Goal: Task Accomplishment & Management: Manage account settings

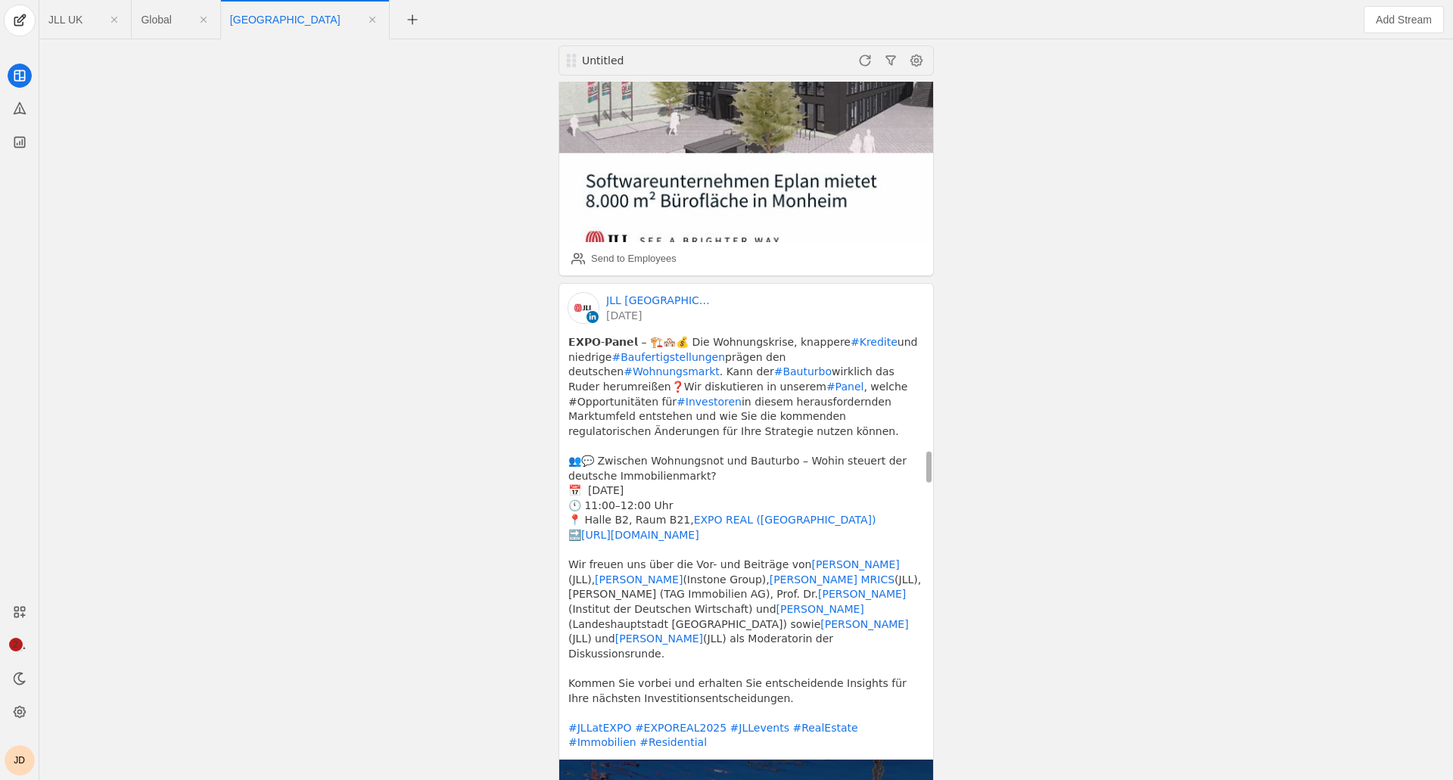
scroll to position [8070, 0]
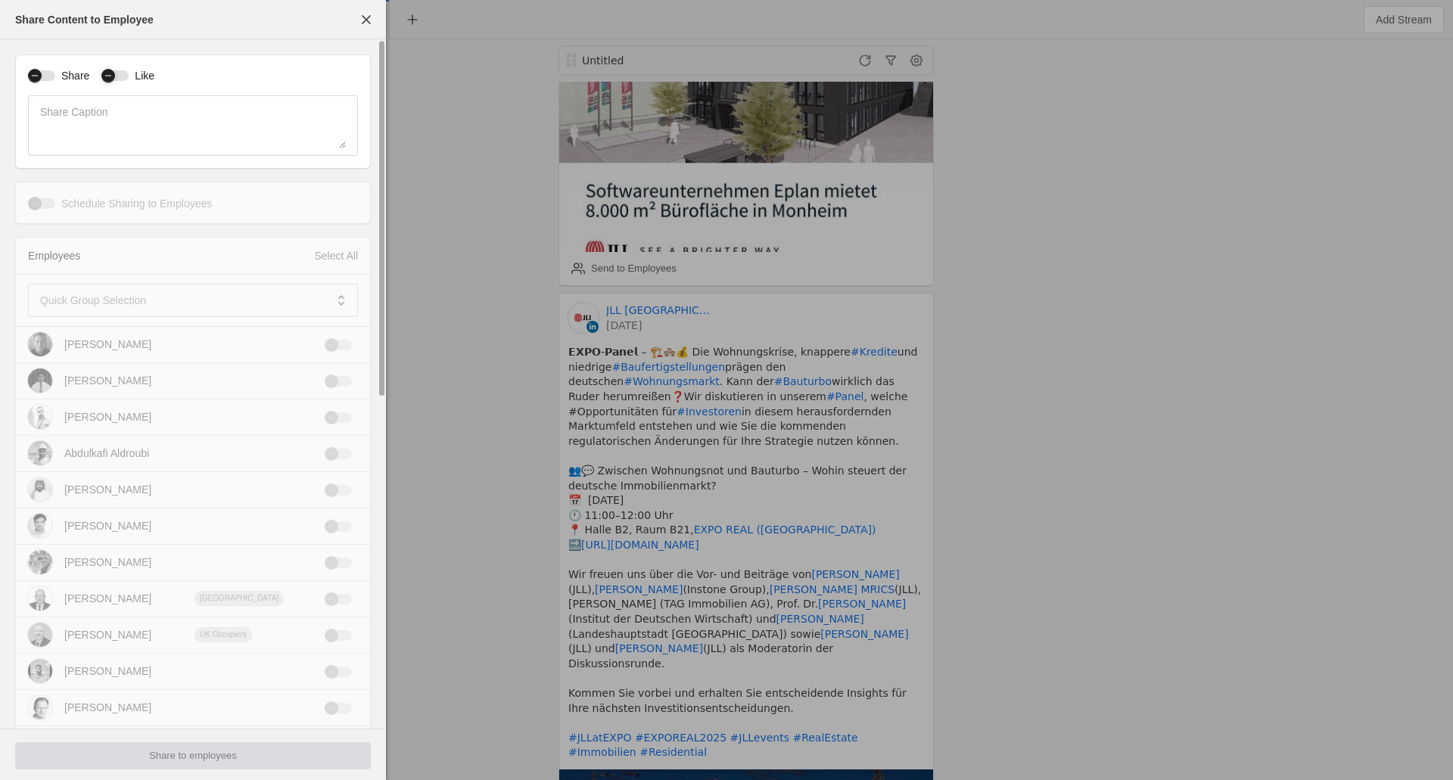
drag, startPoint x: 54, startPoint y: 76, endPoint x: 96, endPoint y: 76, distance: 42.4
click at [53, 76] on div "button" at bounding box center [41, 75] width 27 height 11
click at [123, 78] on div "button" at bounding box center [114, 75] width 27 height 11
click at [70, 297] on mat-label "Quick Group Selection" at bounding box center [93, 300] width 106 height 18
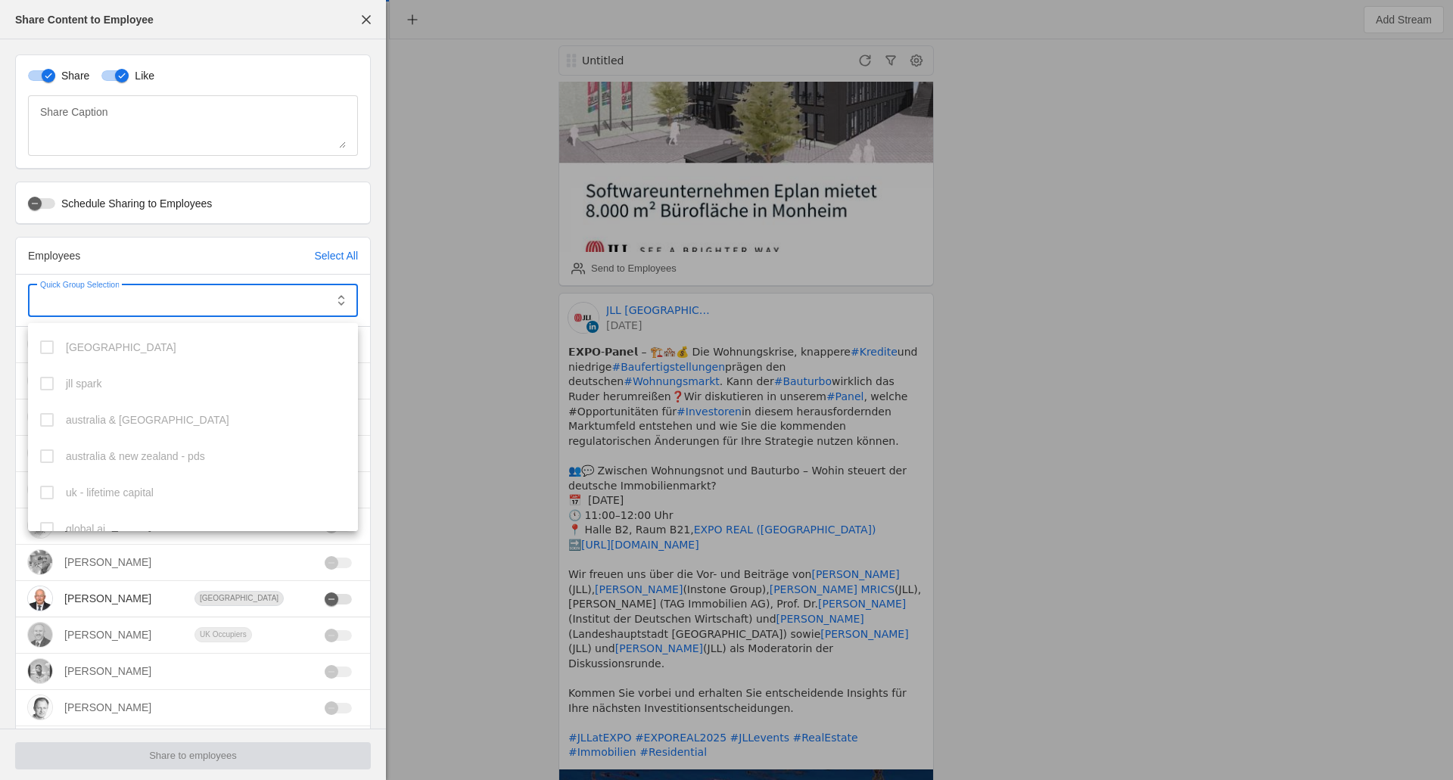
scroll to position [815, 0]
click at [96, 517] on span "[GEOGRAPHIC_DATA]" at bounding box center [121, 513] width 110 height 15
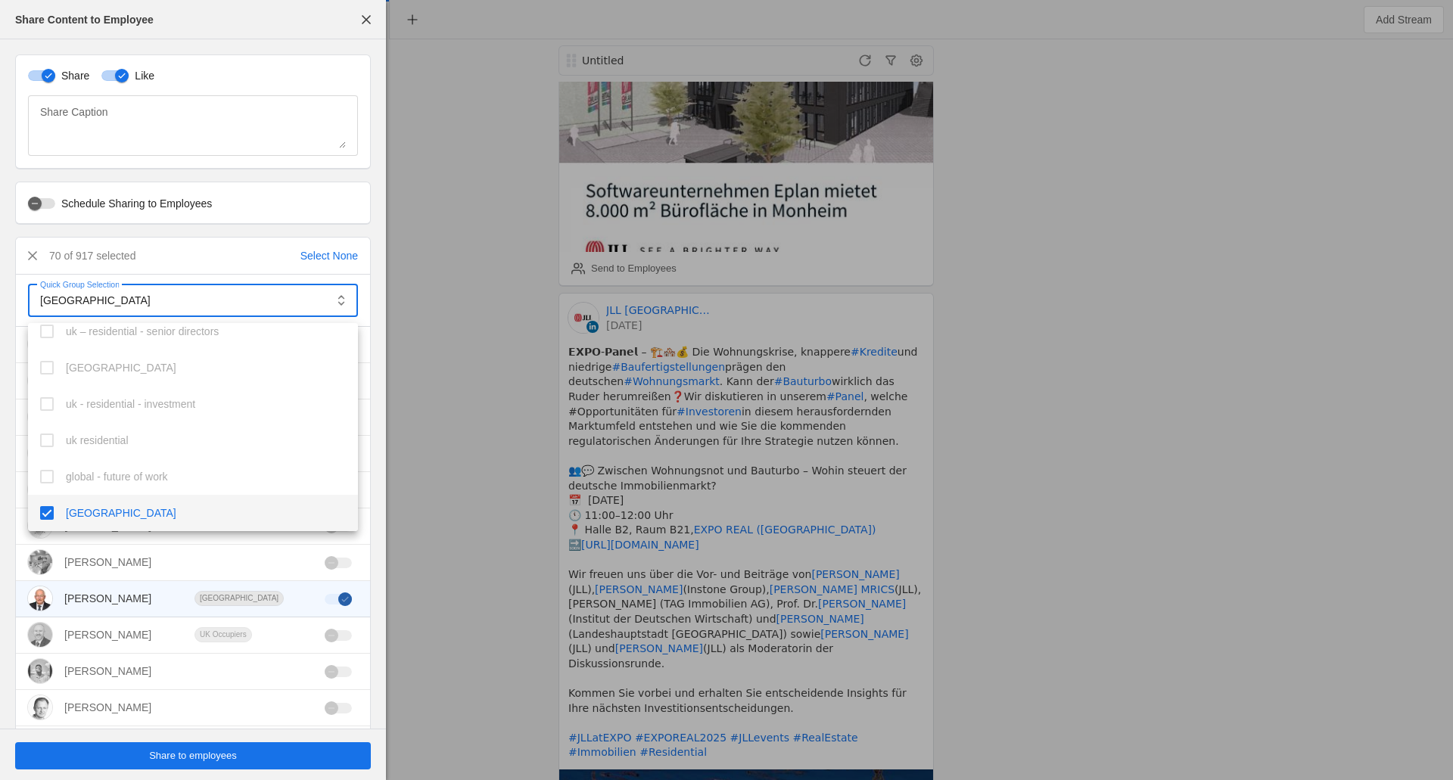
click at [207, 758] on div at bounding box center [726, 390] width 1453 height 780
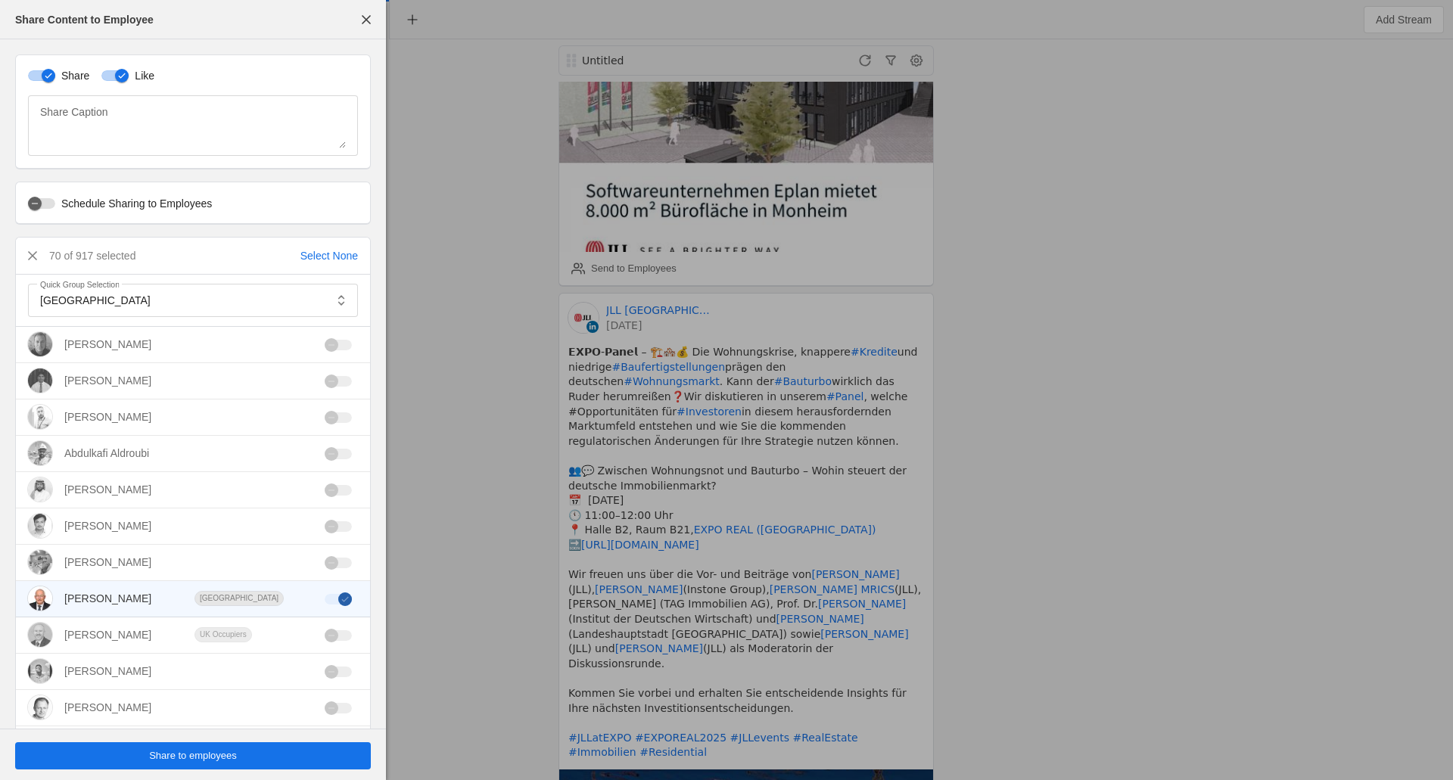
click at [238, 748] on span "undefined" at bounding box center [193, 755] width 356 height 27
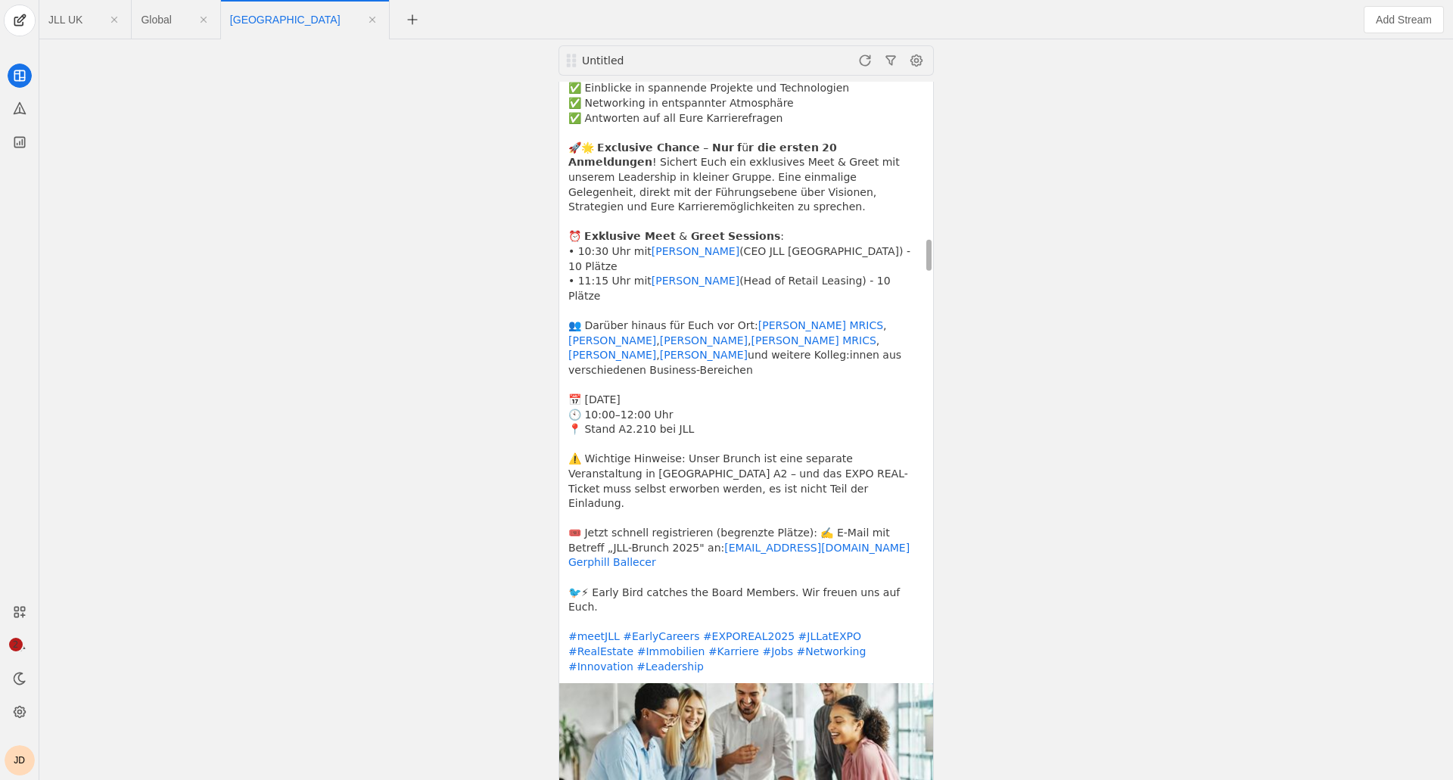
scroll to position [3302, 0]
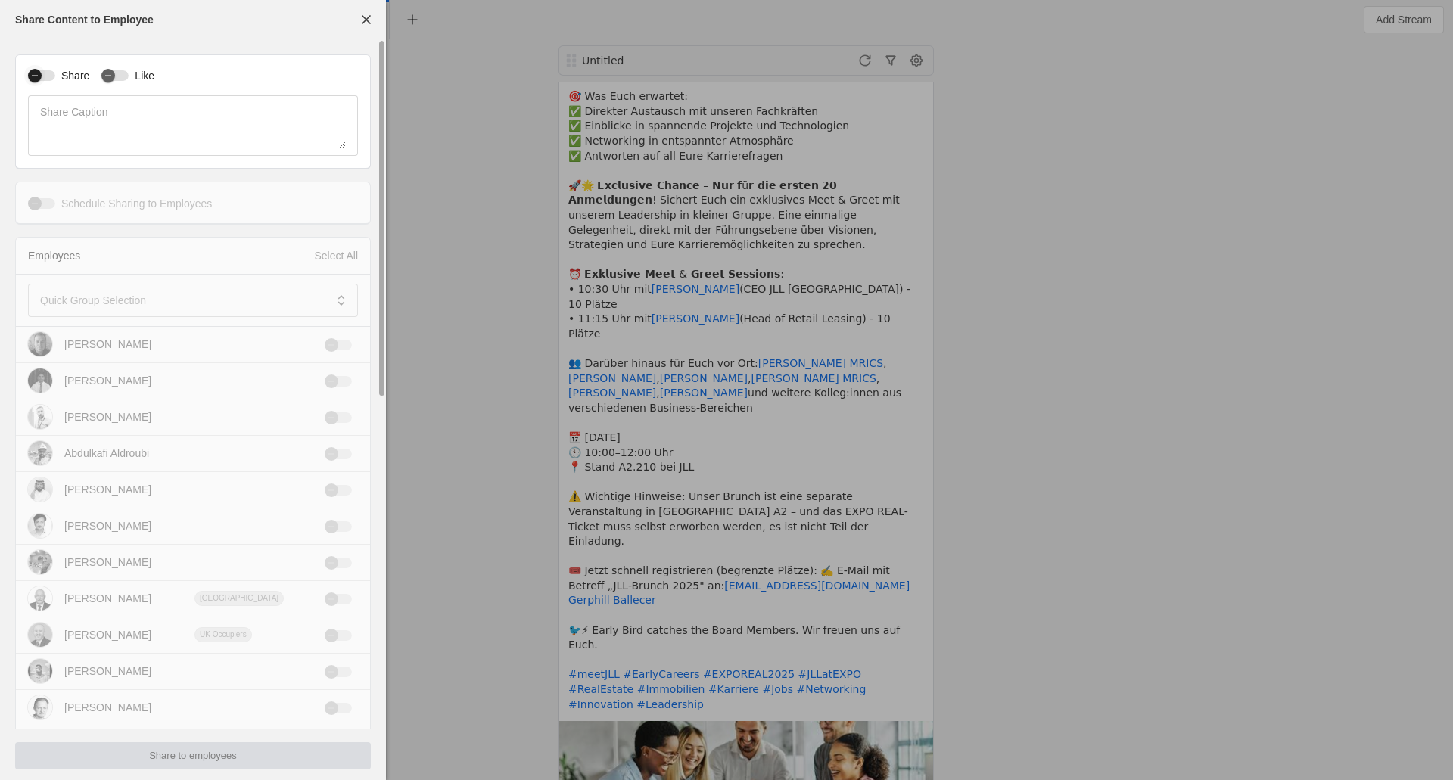
click at [45, 79] on div "button" at bounding box center [34, 75] width 21 height 21
click at [116, 73] on div "button" at bounding box center [108, 75] width 21 height 21
click at [35, 206] on icon "button" at bounding box center [34, 203] width 9 height 9
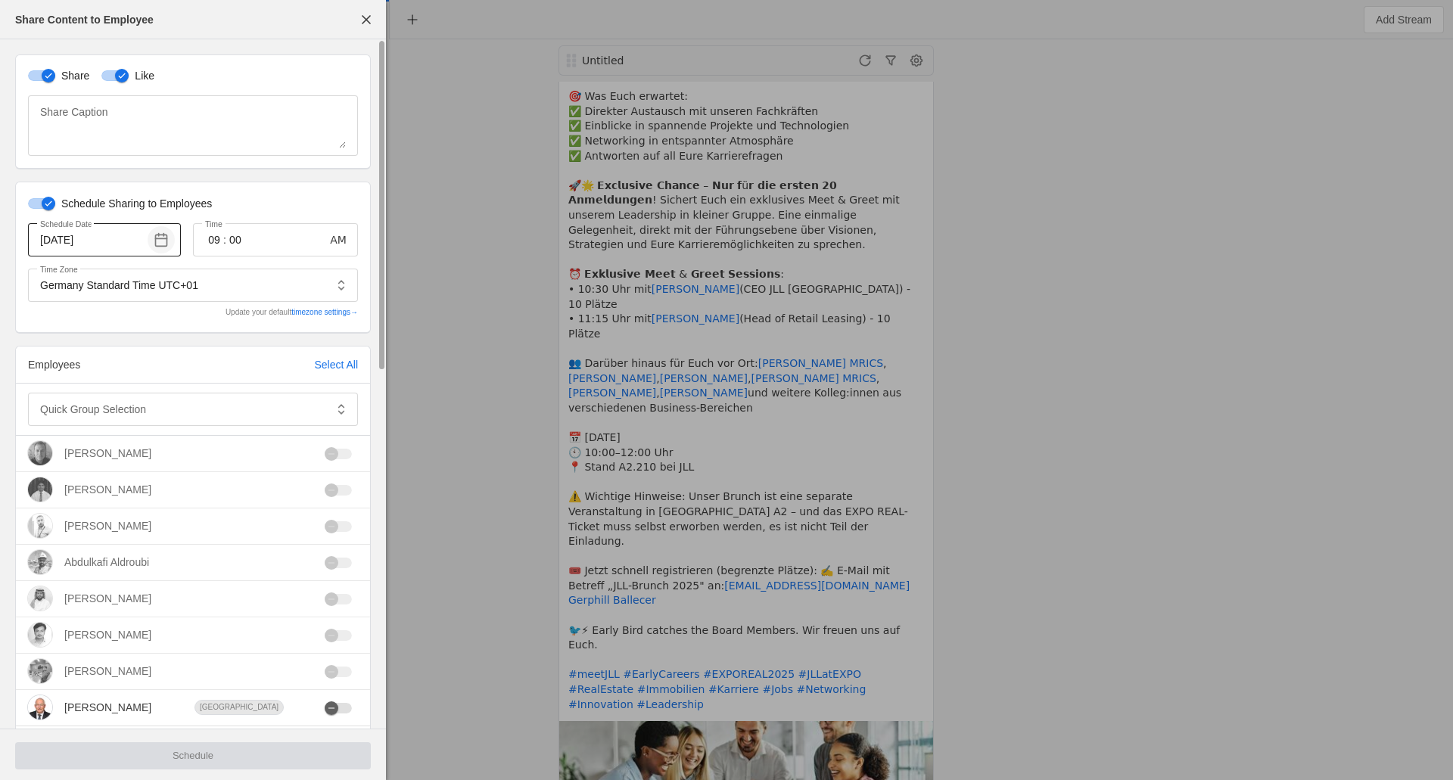
click at [161, 241] on span "button" at bounding box center [161, 239] width 27 height 27
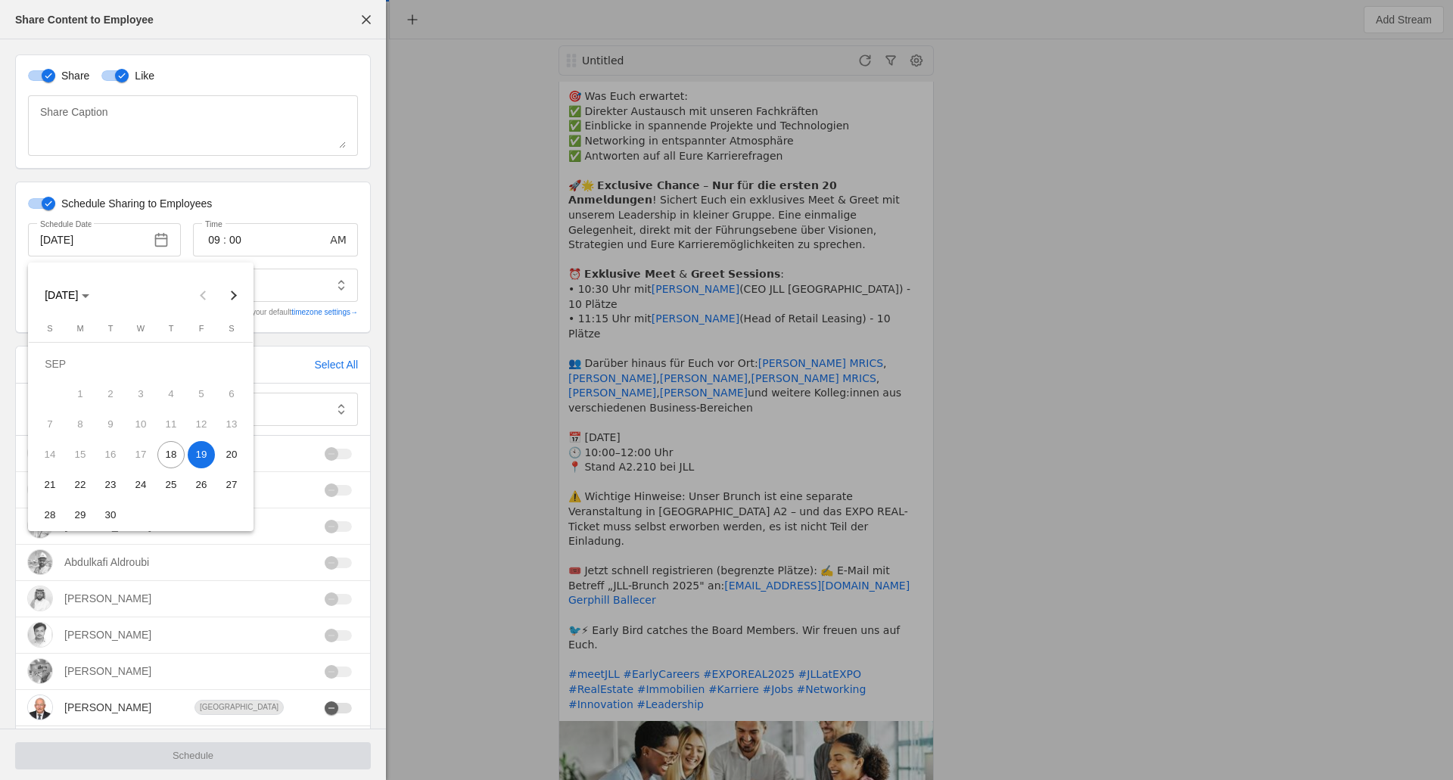
click at [170, 462] on span "18" at bounding box center [170, 454] width 27 height 27
type input "[DATE]"
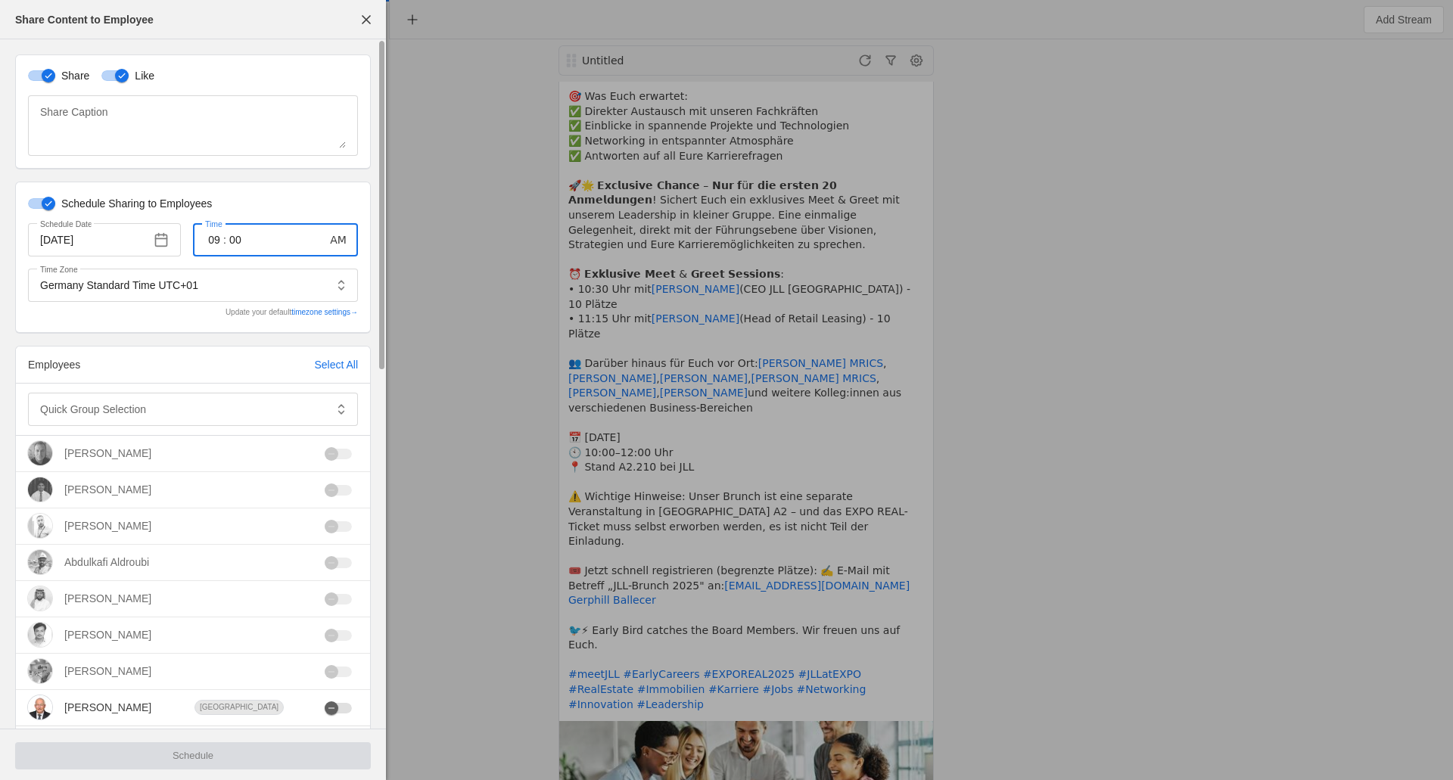
click at [215, 239] on input "09" at bounding box center [214, 240] width 18 height 18
click at [260, 283] on li "12" at bounding box center [265, 285] width 23 height 23
click at [233, 237] on input "00" at bounding box center [235, 240] width 18 height 18
click at [233, 237] on div at bounding box center [726, 390] width 1453 height 780
drag, startPoint x: 232, startPoint y: 243, endPoint x: 219, endPoint y: 267, distance: 27.4
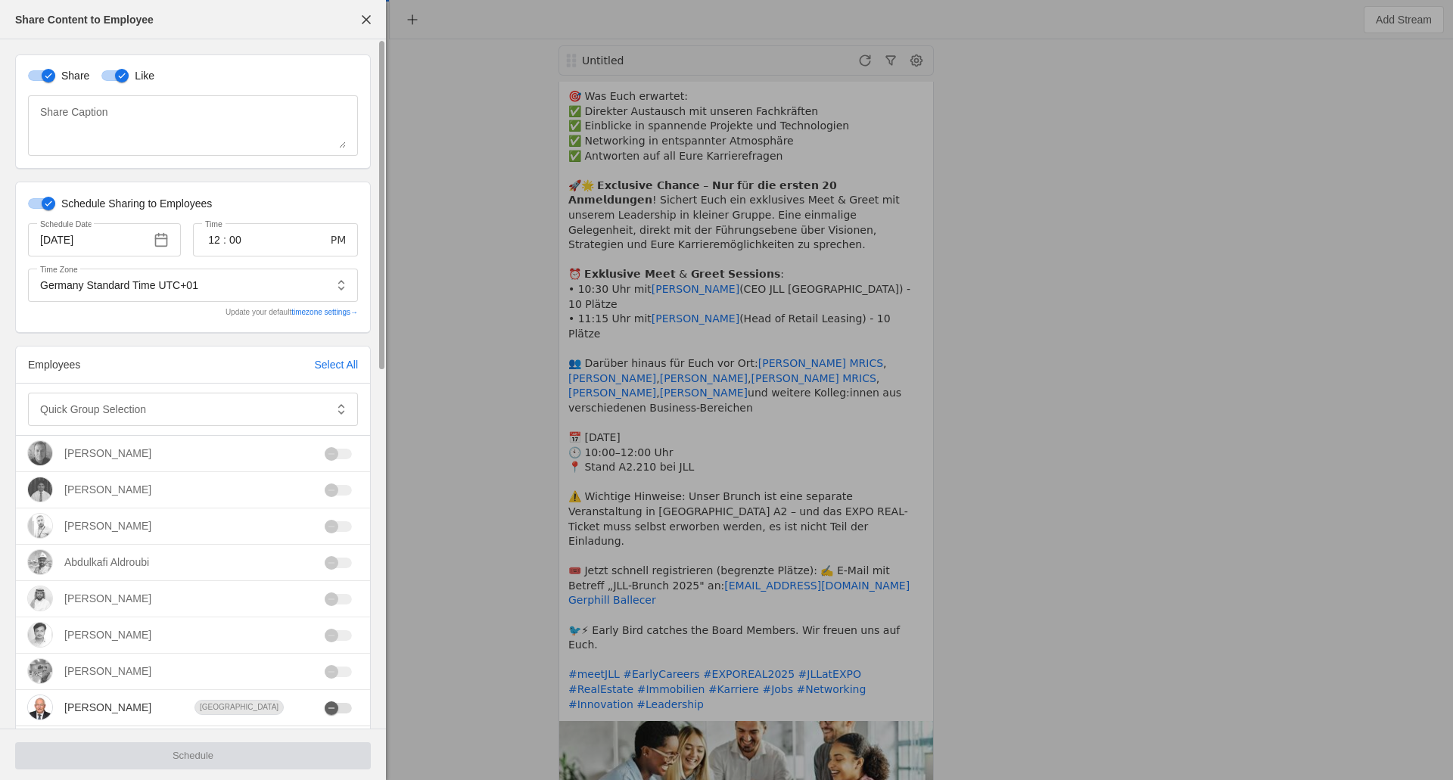
click at [250, 235] on div "12 : 00" at bounding box center [257, 239] width 104 height 33
type input "1"
type input "3"
type input "12"
type input "30"
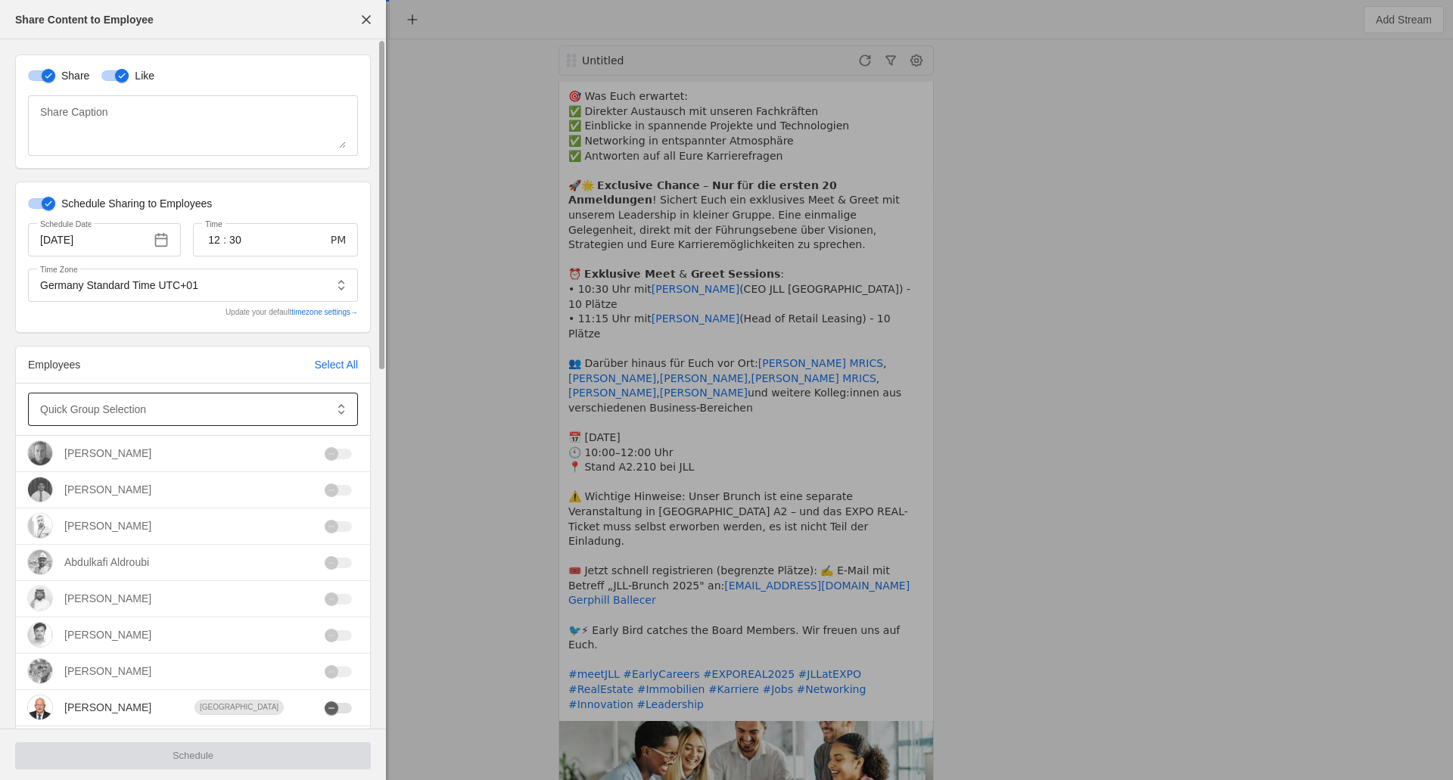
click at [92, 409] on mat-label "Quick Group Selection" at bounding box center [93, 409] width 106 height 18
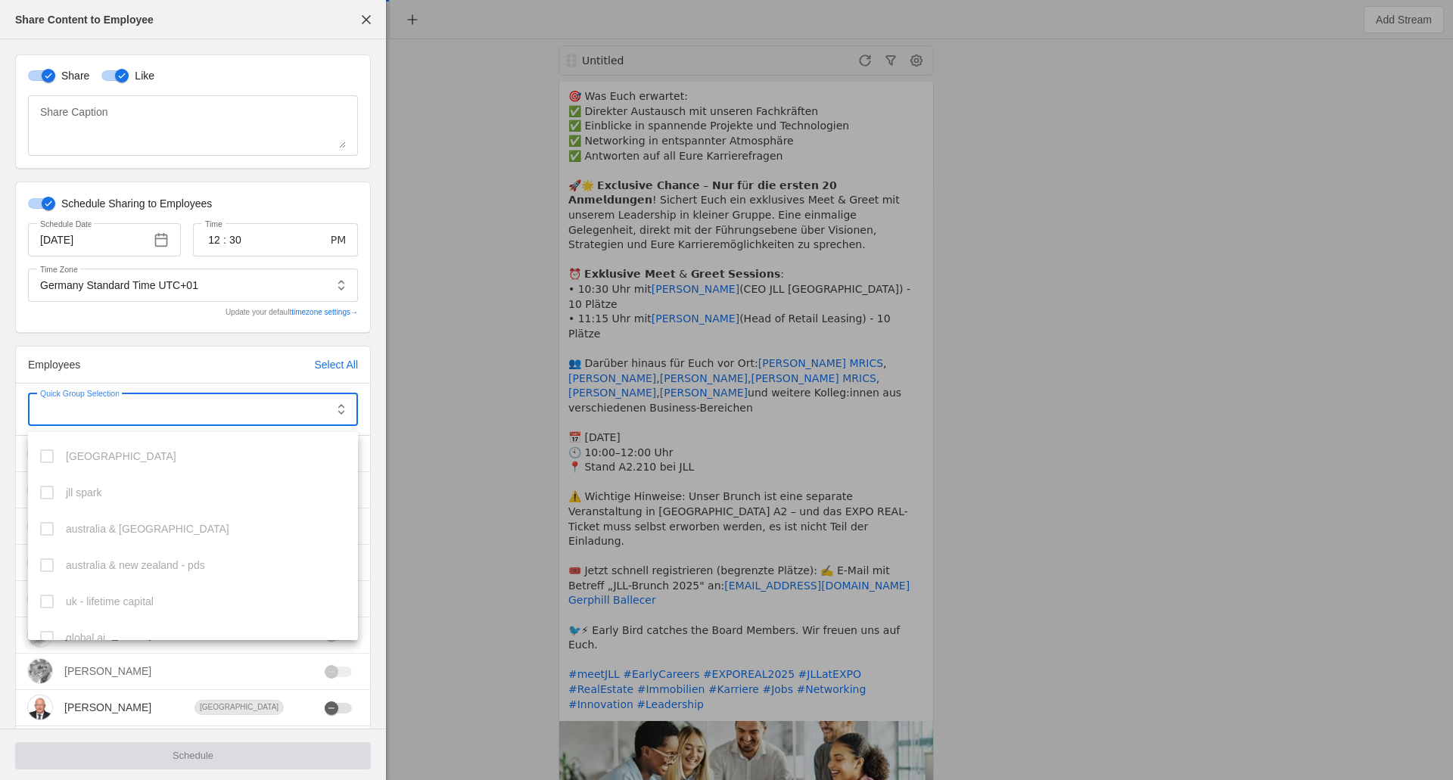
scroll to position [815, 0]
click at [86, 614] on mat-option "[GEOGRAPHIC_DATA]" at bounding box center [193, 622] width 330 height 36
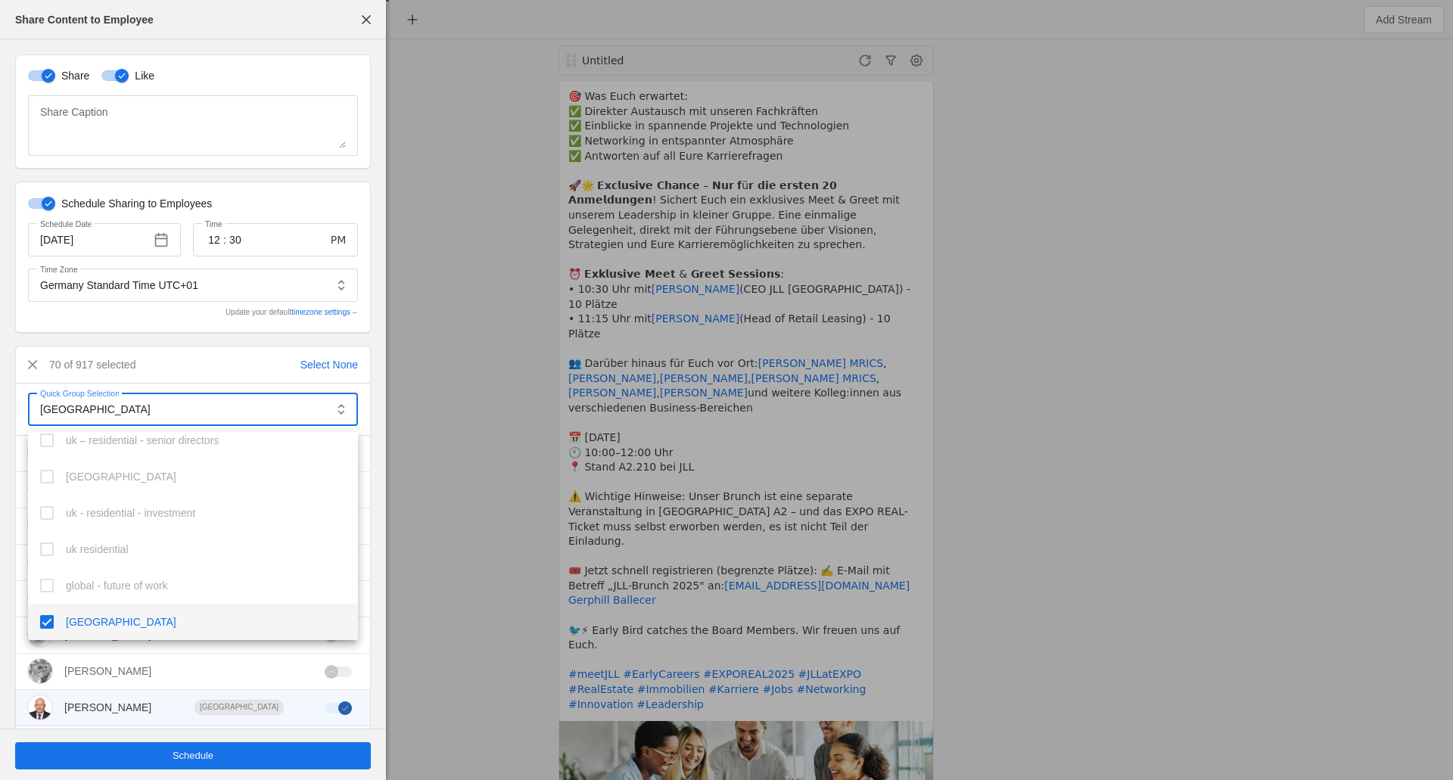
click at [192, 757] on div at bounding box center [726, 390] width 1453 height 780
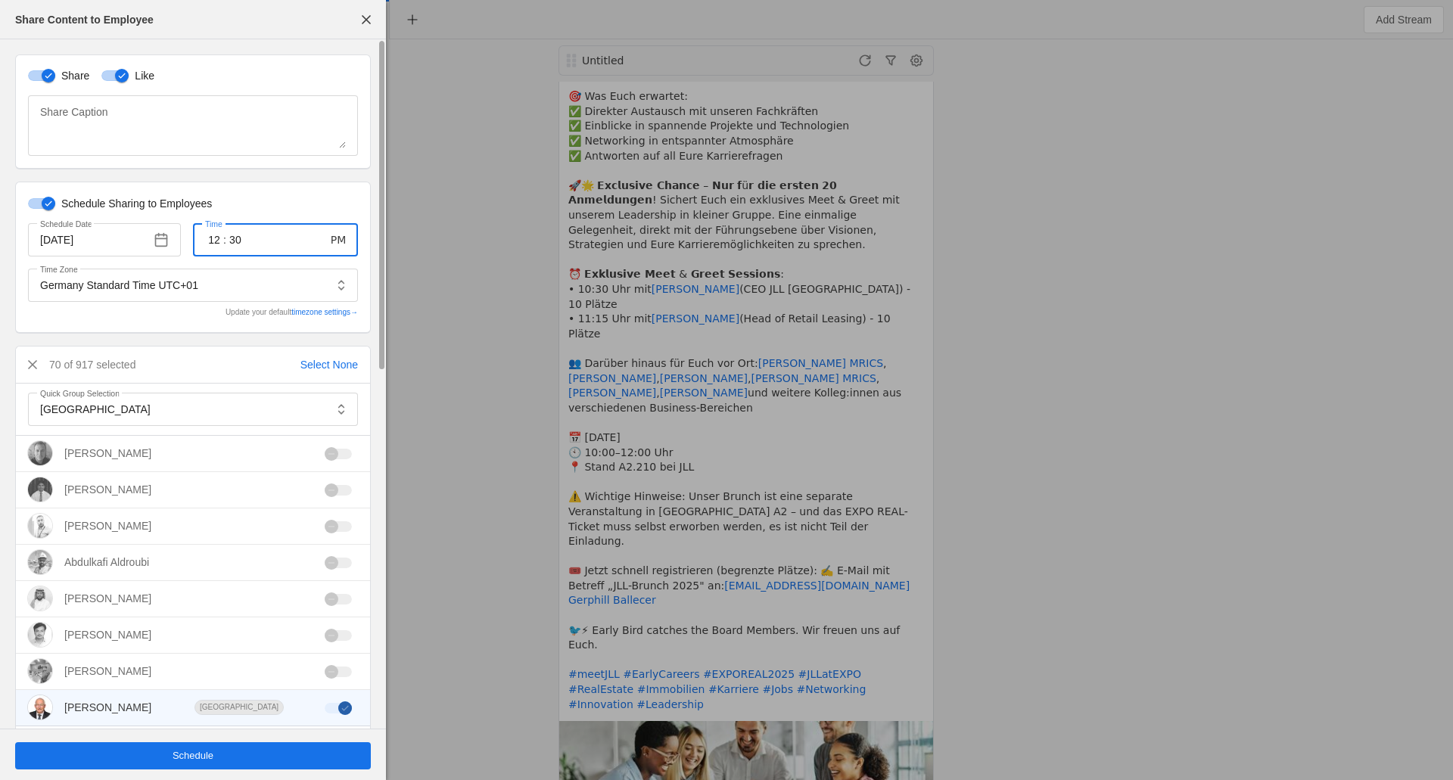
click at [216, 239] on input "12" at bounding box center [214, 240] width 18 height 18
click at [284, 288] on li "1" at bounding box center [290, 292] width 23 height 23
type input "01"
click at [234, 235] on input "30" at bounding box center [235, 240] width 18 height 18
click at [234, 235] on div at bounding box center [726, 390] width 1453 height 780
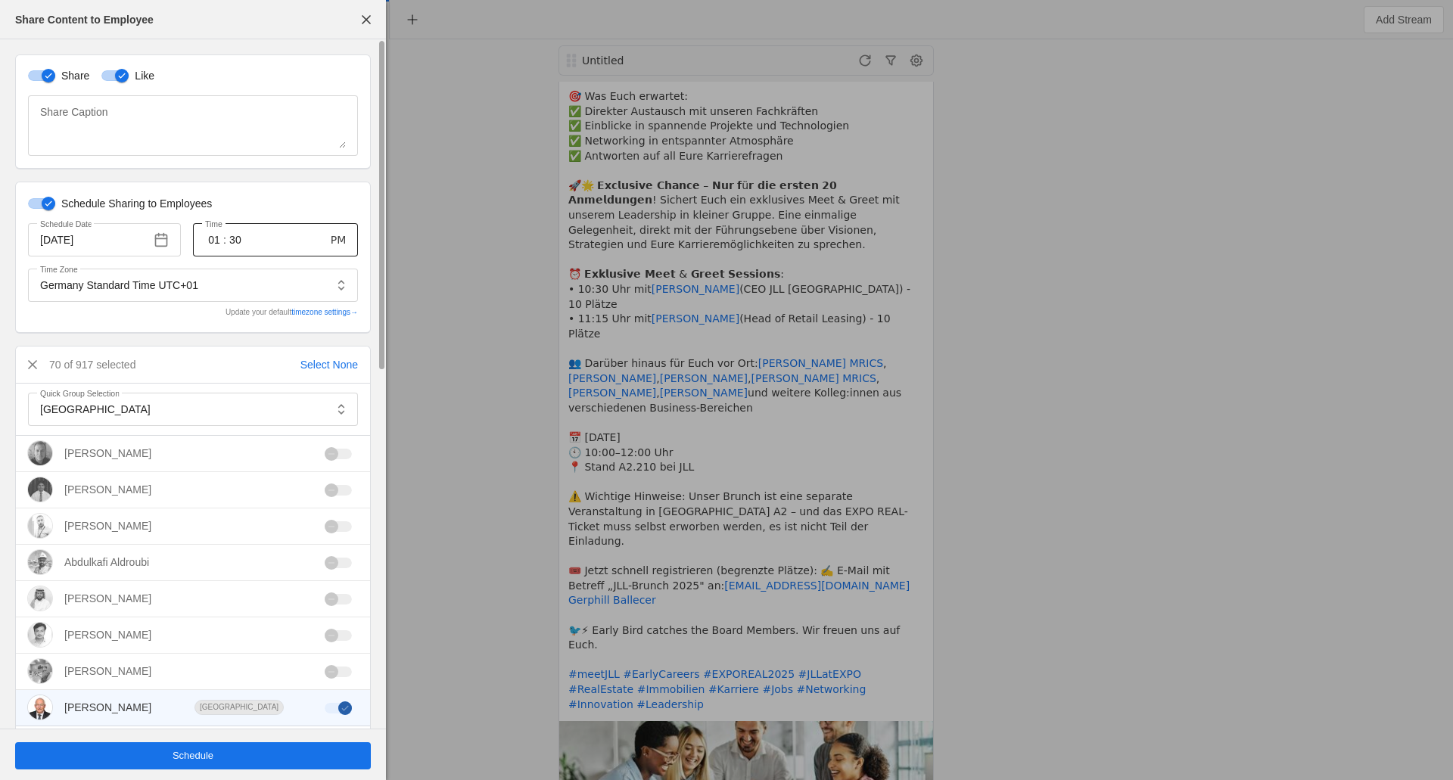
click at [232, 242] on input "30" at bounding box center [235, 240] width 18 height 18
type input "00"
click at [288, 198] on div at bounding box center [726, 390] width 1453 height 780
click at [179, 761] on span "Schedule" at bounding box center [193, 755] width 41 height 15
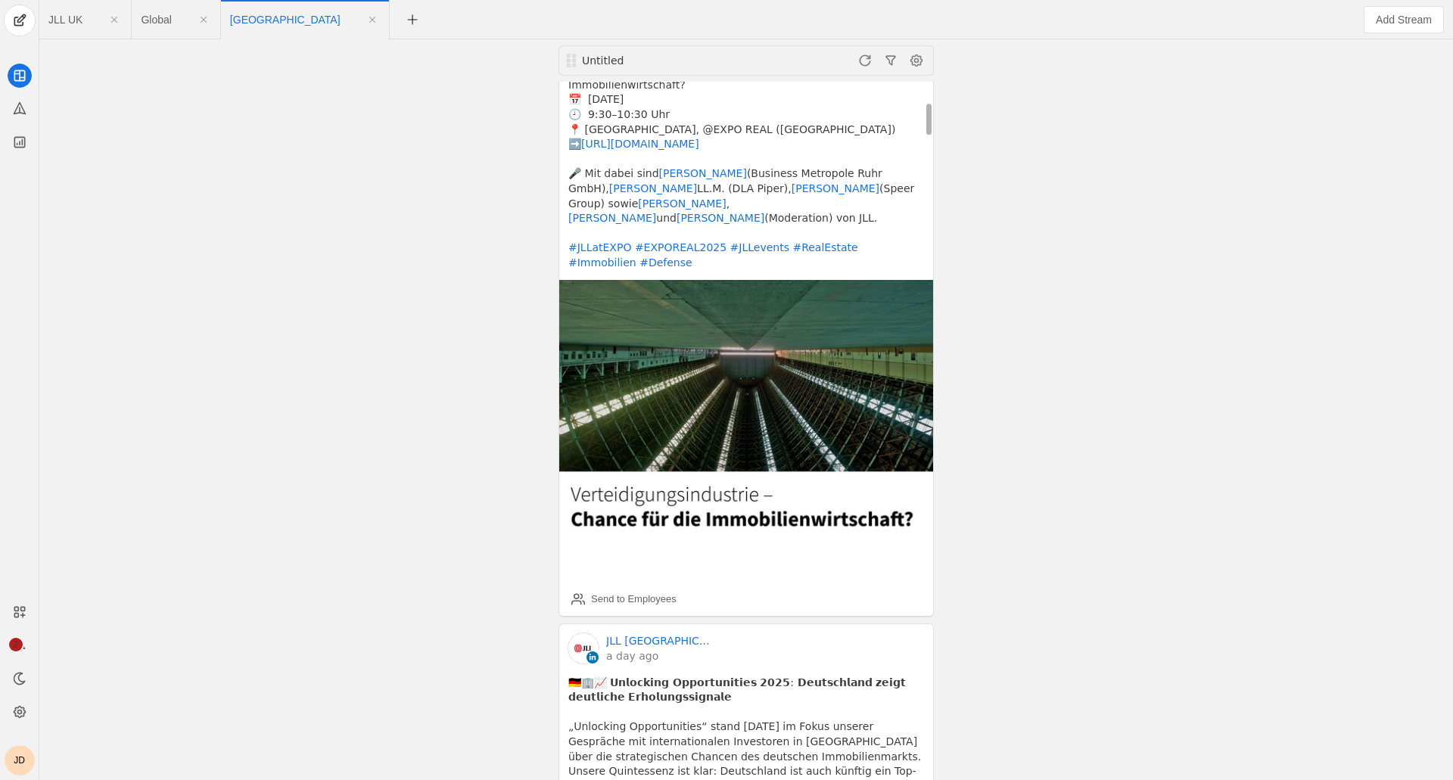
scroll to position [426, 0]
click at [604, 593] on div "Send to Employees" at bounding box center [634, 600] width 86 height 15
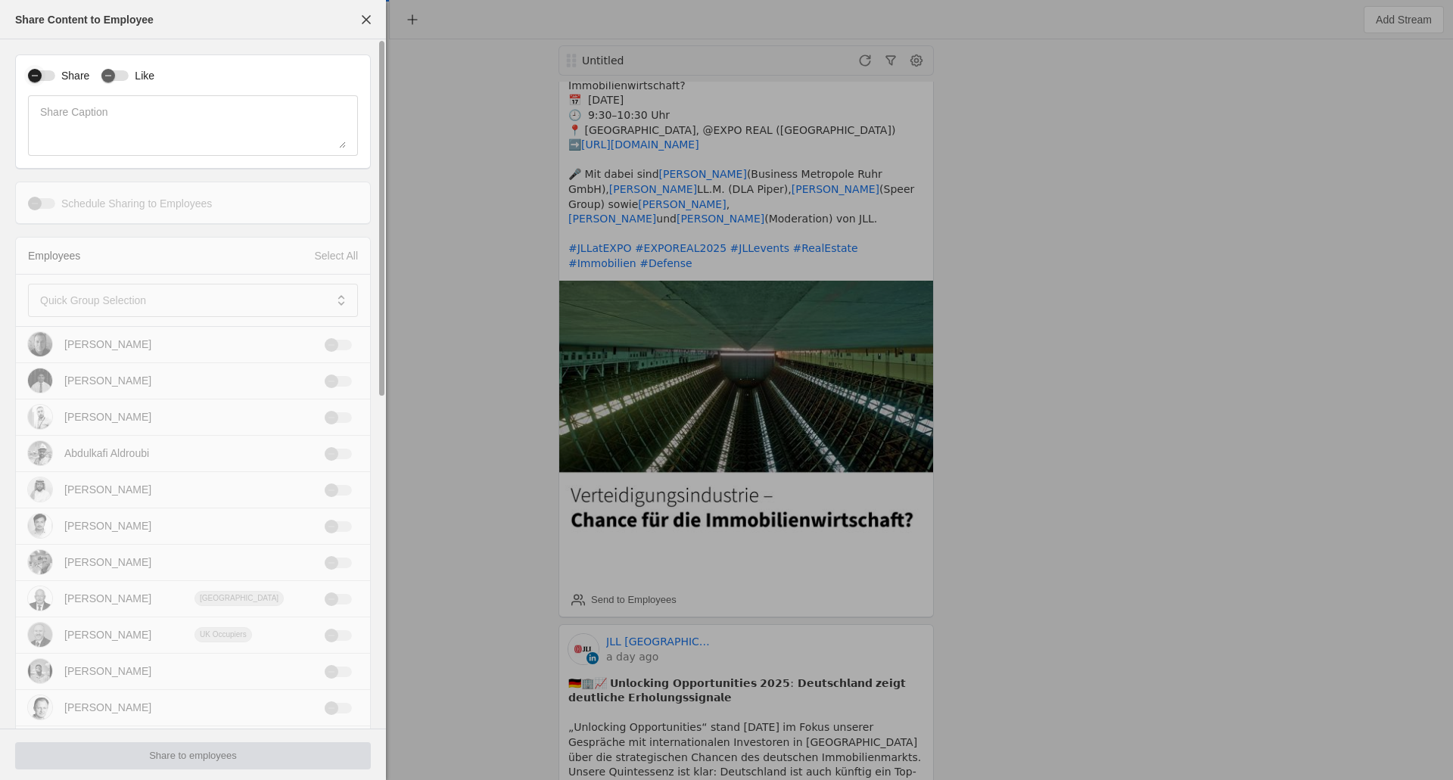
click at [38, 80] on icon "button" at bounding box center [34, 75] width 9 height 9
click at [122, 76] on div "button" at bounding box center [114, 75] width 27 height 11
click at [70, 205] on label "Schedule Sharing to Employees" at bounding box center [133, 203] width 157 height 15
click at [55, 205] on button "Schedule Sharing to Employees" at bounding box center [41, 203] width 27 height 11
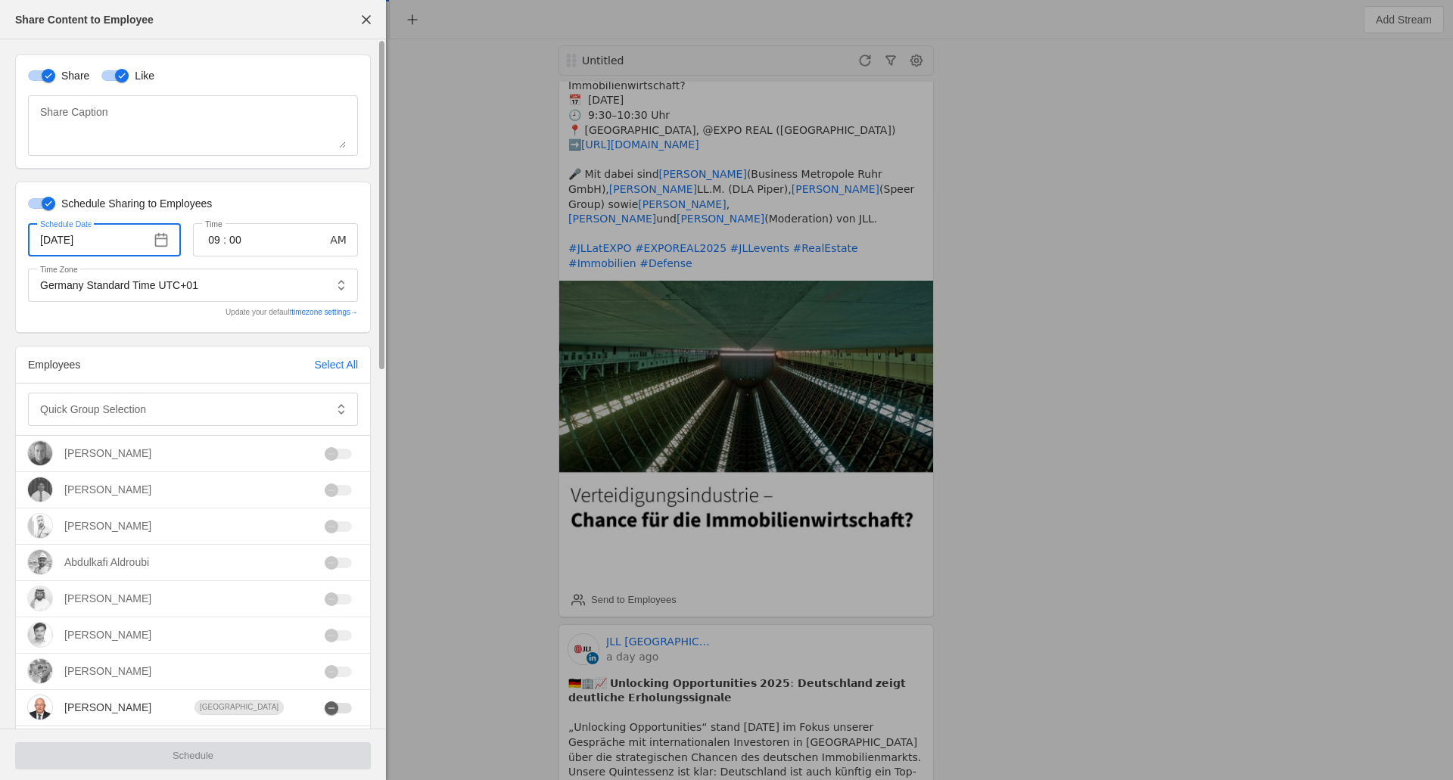
click at [65, 241] on input "[DATE]" at bounding box center [92, 240] width 104 height 18
click at [155, 241] on span "button" at bounding box center [161, 239] width 27 height 27
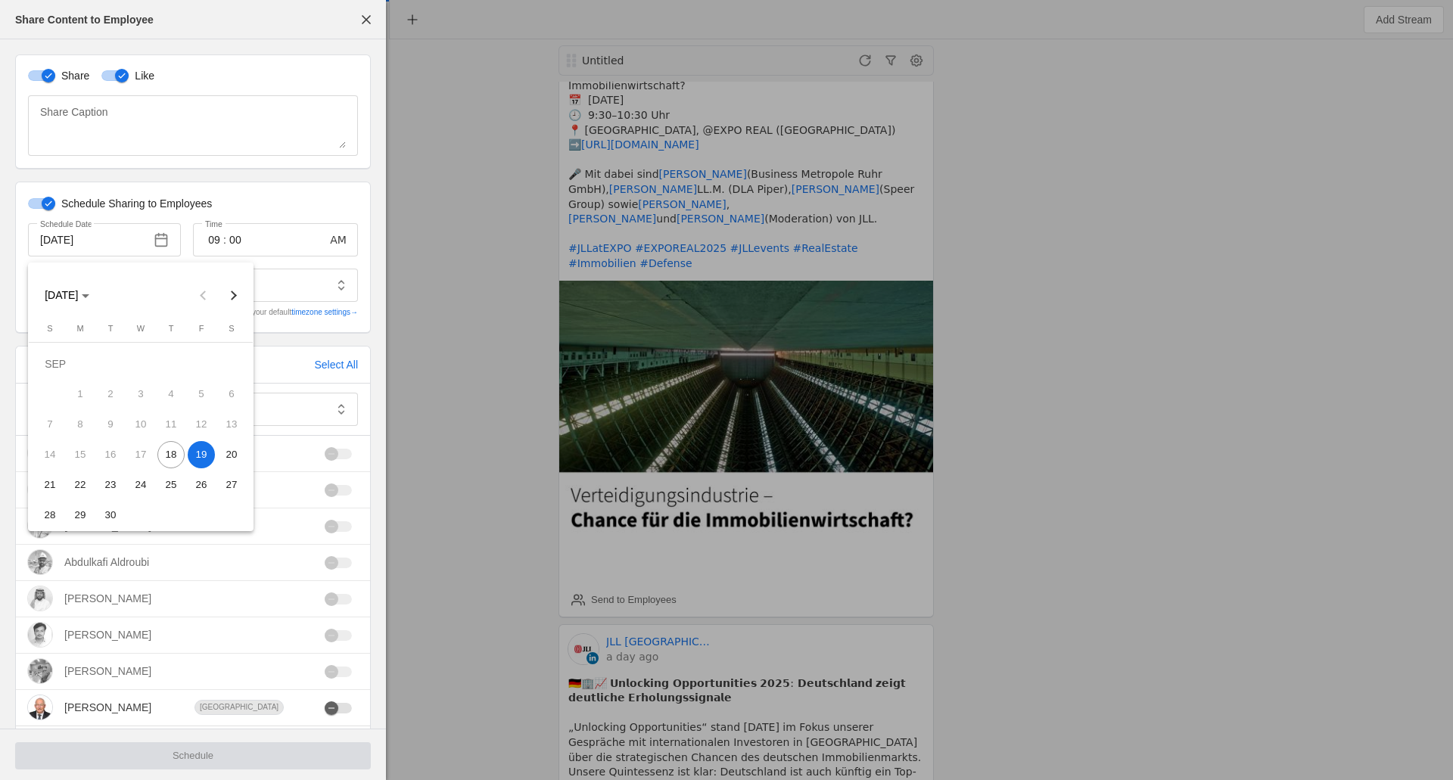
click at [175, 453] on span "18" at bounding box center [170, 454] width 27 height 27
type input "[DATE]"
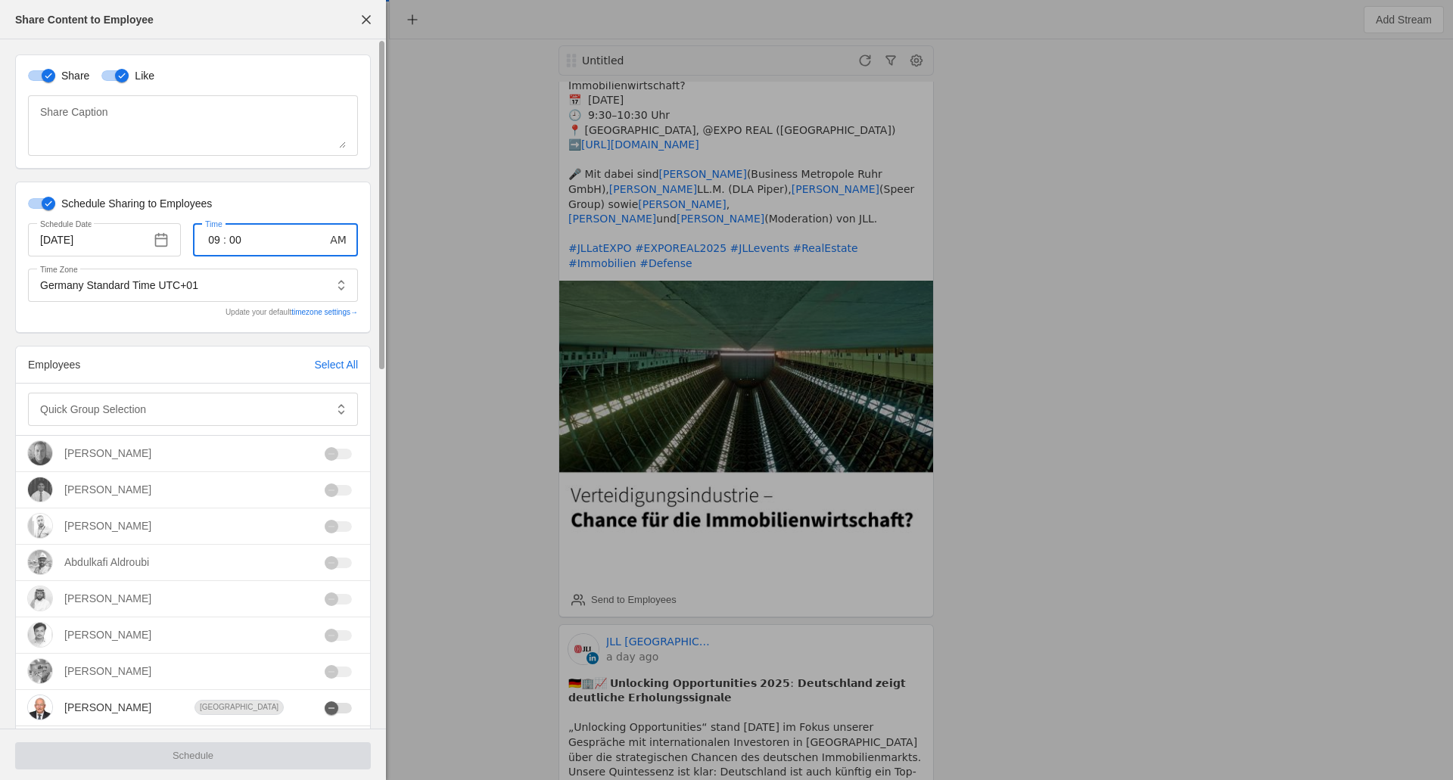
click at [214, 238] on input "09" at bounding box center [214, 240] width 18 height 18
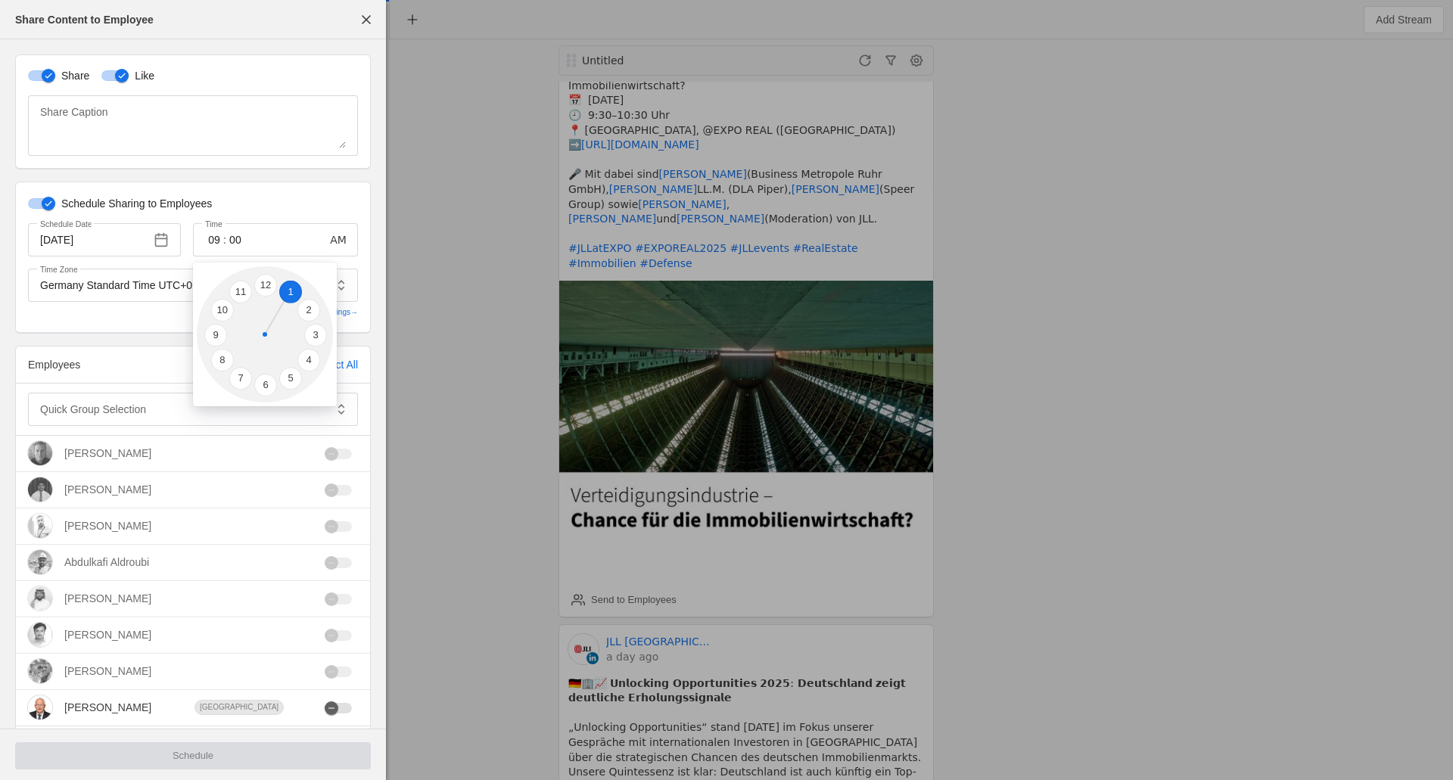
click at [285, 296] on li "1" at bounding box center [290, 292] width 23 height 23
type input "01"
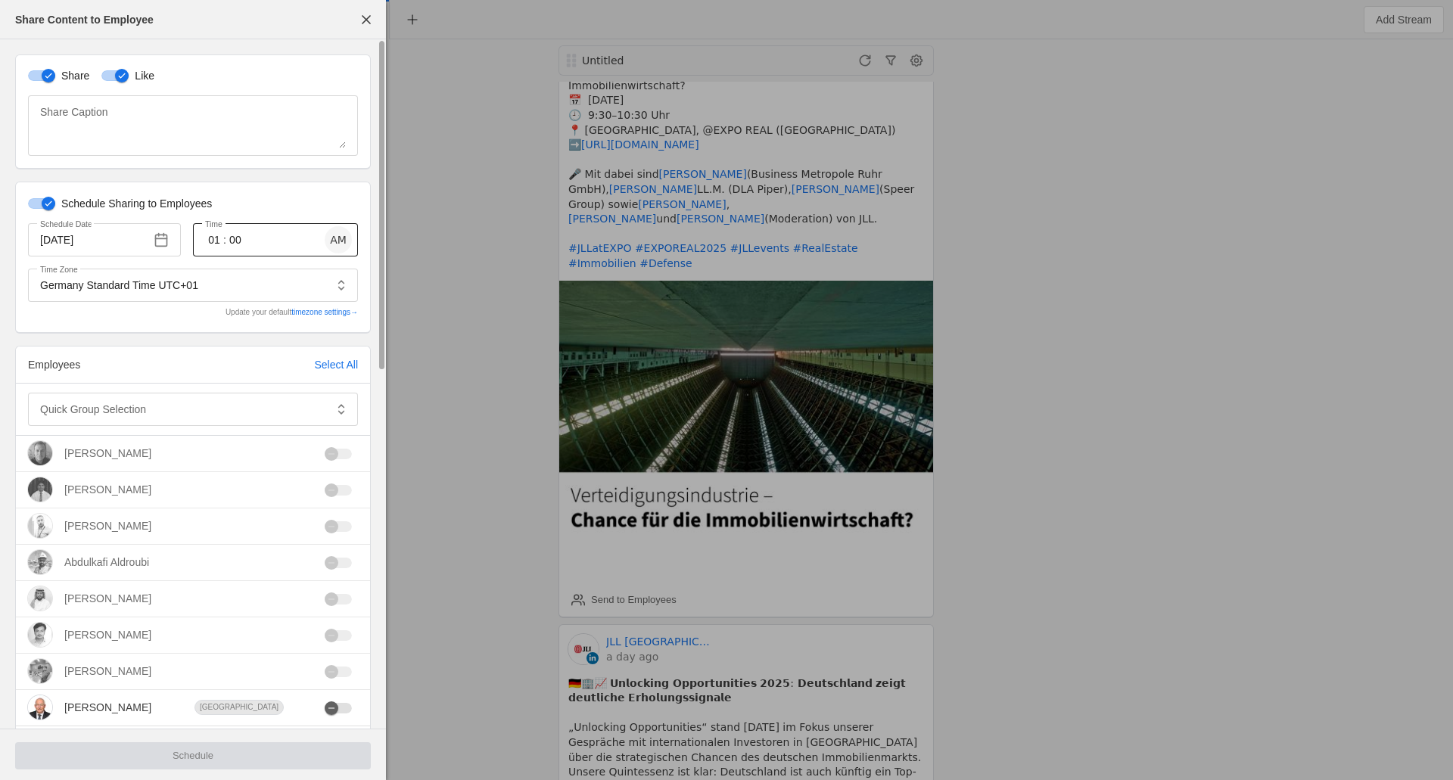
click at [331, 242] on span "button" at bounding box center [338, 239] width 27 height 27
click at [239, 242] on input "00" at bounding box center [235, 240] width 18 height 18
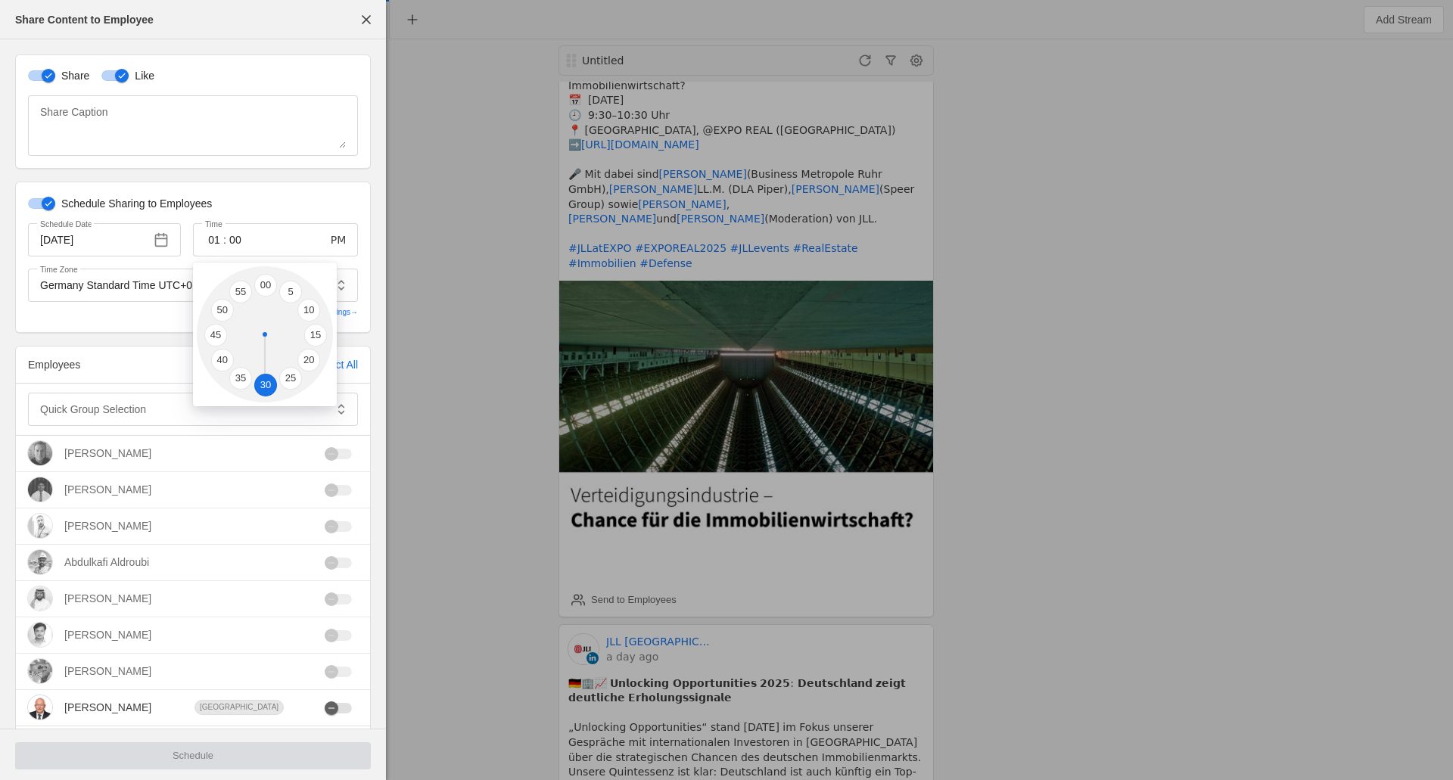
click at [265, 387] on li "30" at bounding box center [265, 385] width 23 height 23
click at [235, 241] on input "30" at bounding box center [235, 240] width 18 height 18
click at [211, 328] on li "45" at bounding box center [215, 335] width 23 height 23
type input "45"
click at [100, 419] on div at bounding box center [182, 409] width 285 height 33
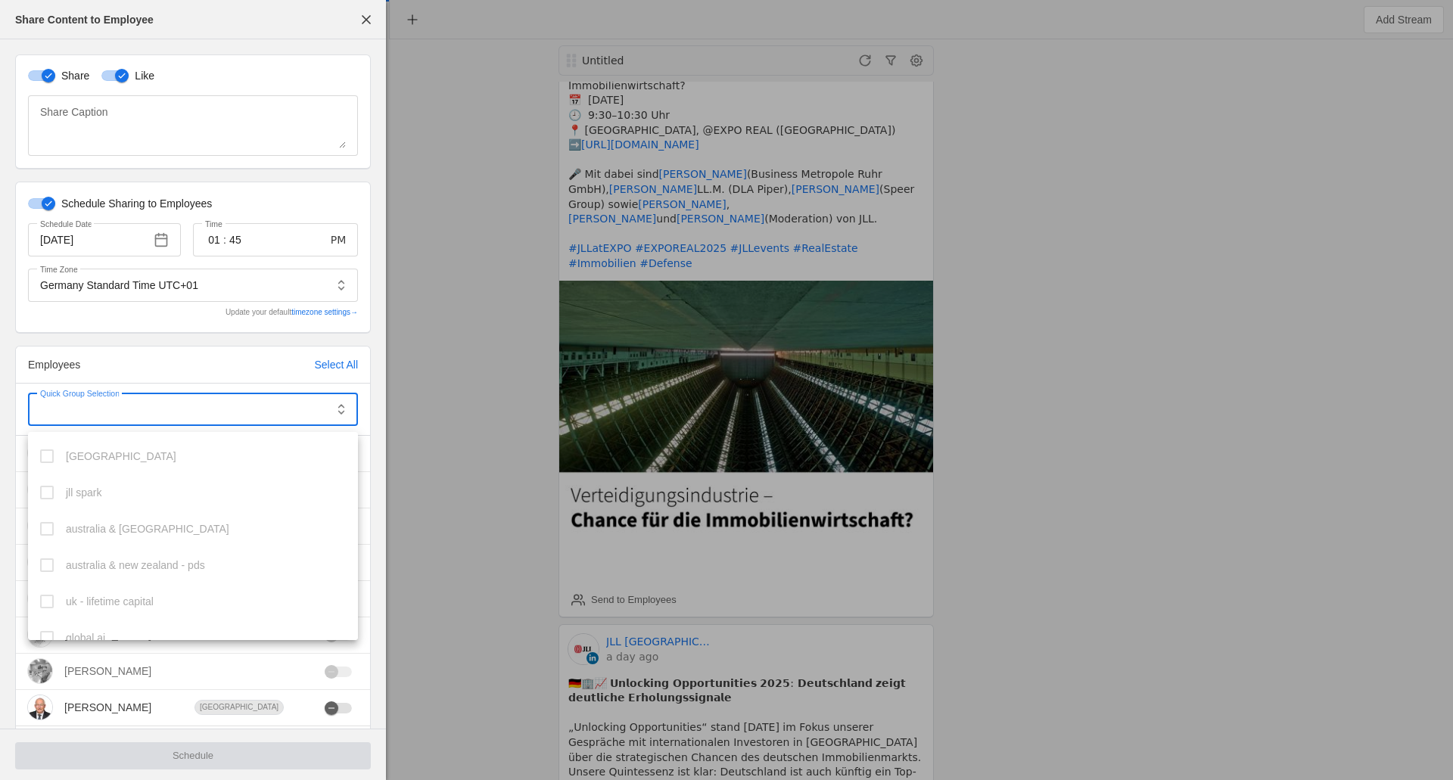
scroll to position [815, 0]
click at [108, 623] on mat-option "[GEOGRAPHIC_DATA]" at bounding box center [193, 622] width 330 height 36
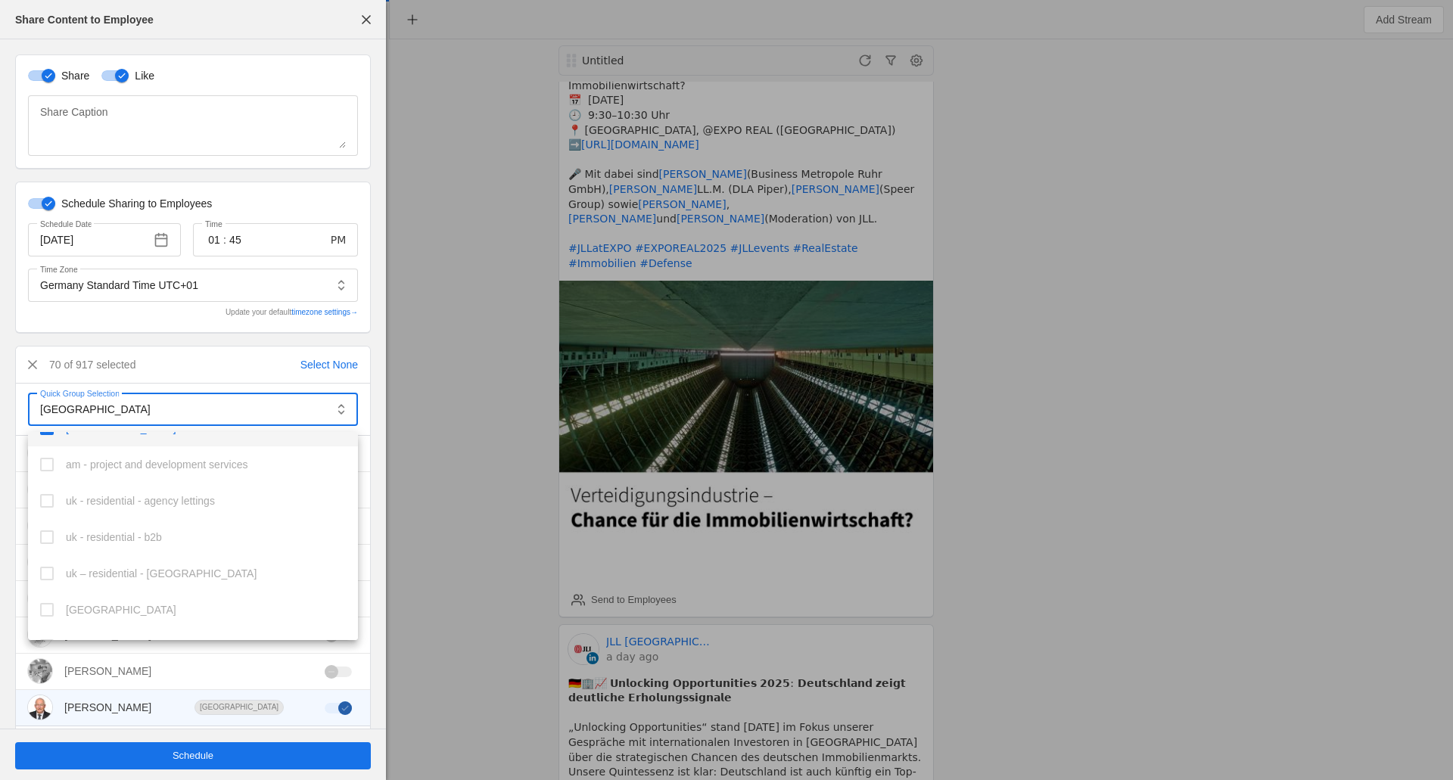
scroll to position [1039, 0]
click at [209, 758] on div at bounding box center [726, 390] width 1453 height 780
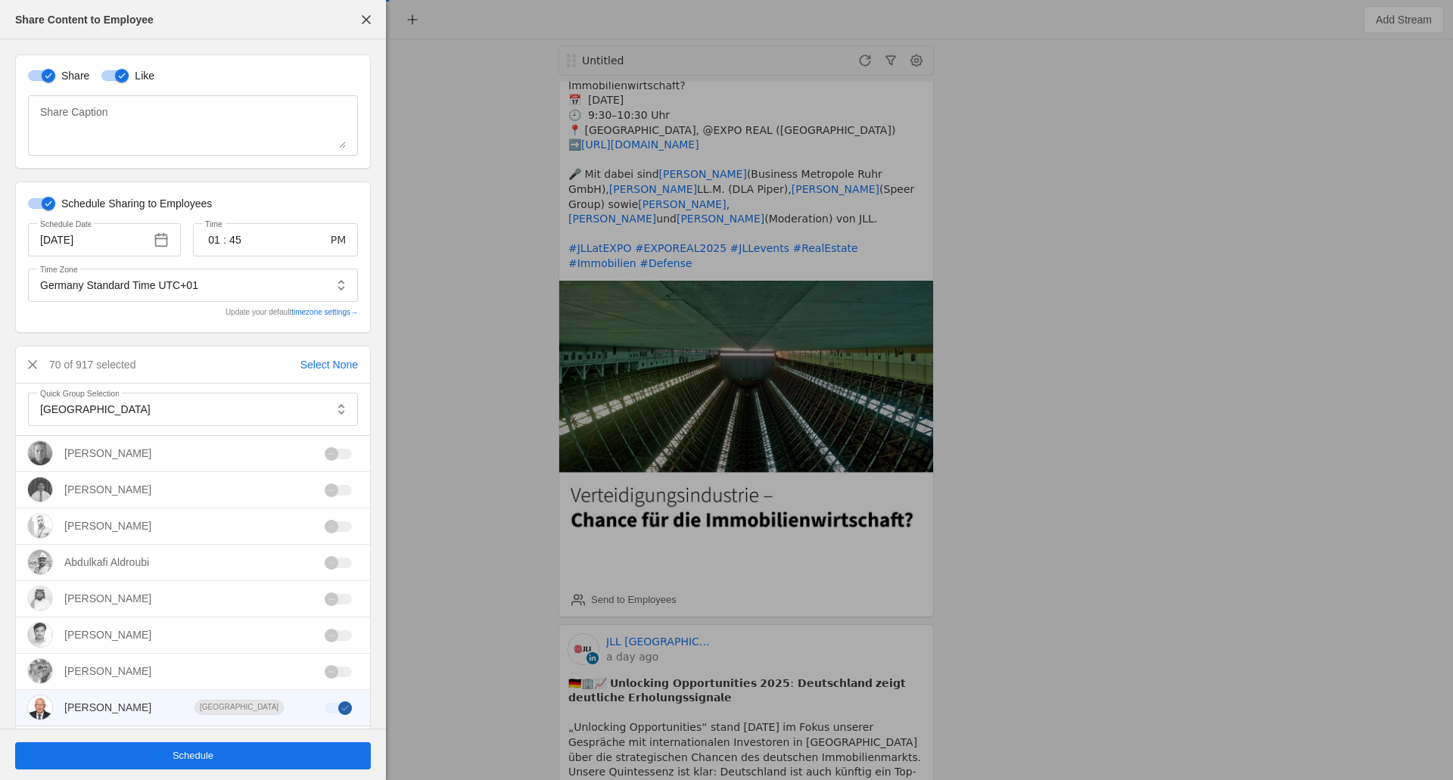
click at [201, 759] on span "Schedule" at bounding box center [193, 755] width 41 height 15
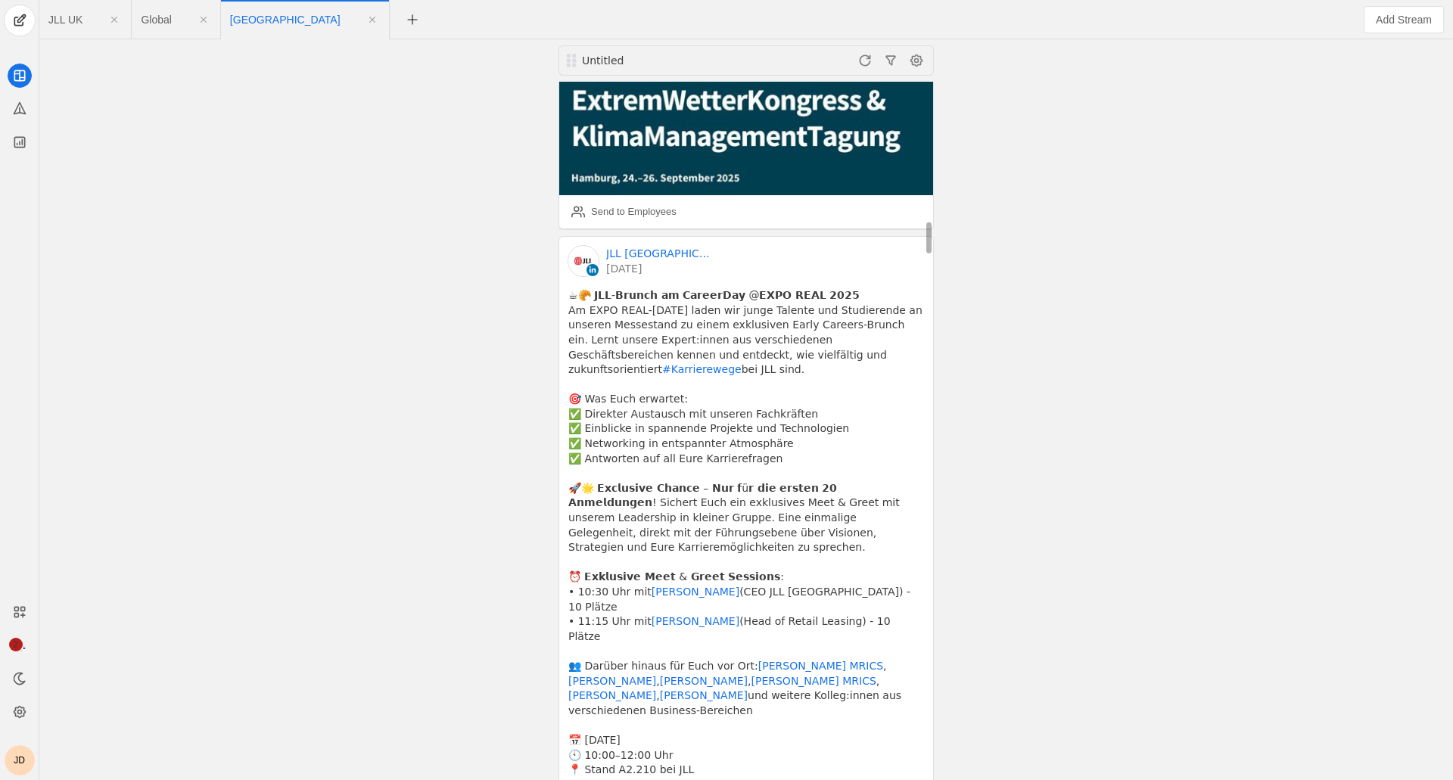
scroll to position [3453, 0]
